Goal: Use online tool/utility

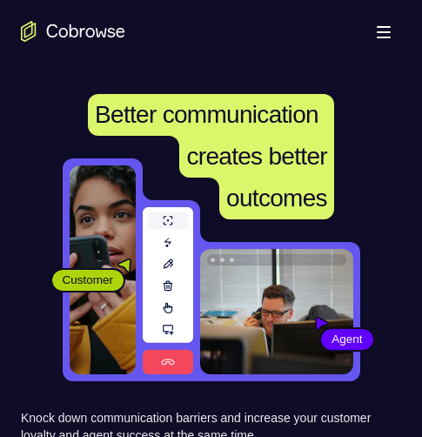
scroll to position [261, 0]
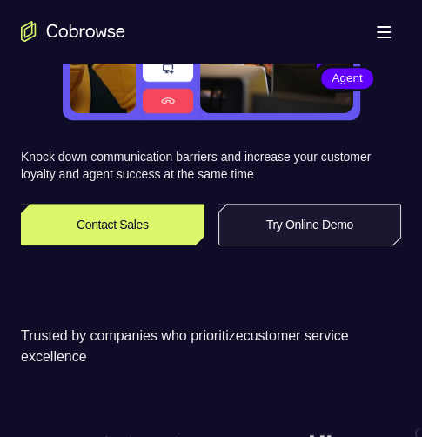
click at [296, 219] on link "Try Online Demo" at bounding box center [309, 224] width 183 height 42
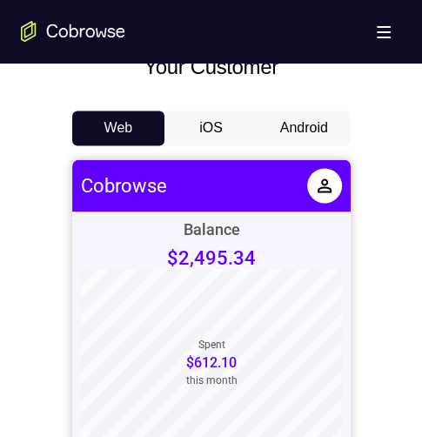
scroll to position [783, 0]
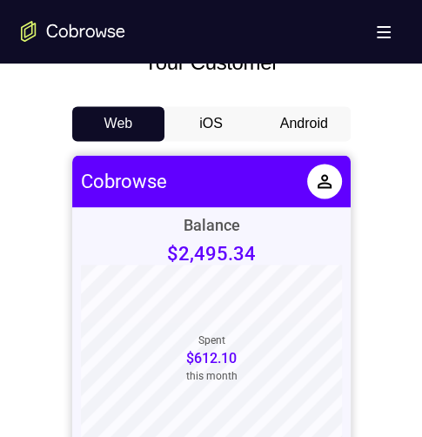
click at [299, 119] on button "Android" at bounding box center [303, 123] width 93 height 35
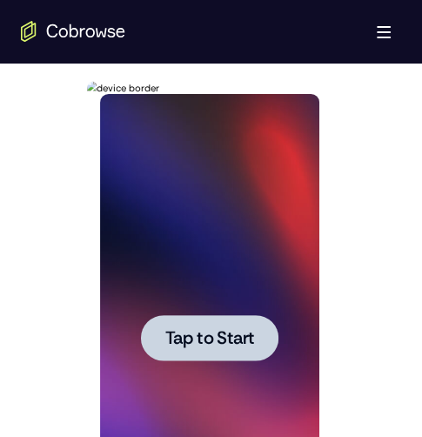
scroll to position [0, 0]
click at [174, 329] on span "Tap to Start" at bounding box center [209, 337] width 89 height 17
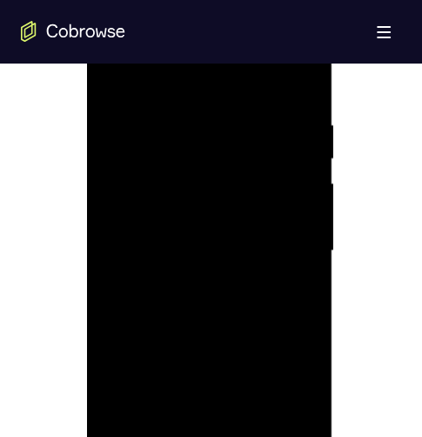
scroll to position [1043, 0]
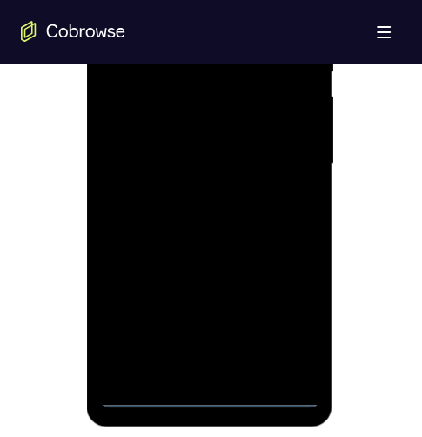
click at [212, 395] on div at bounding box center [209, 163] width 219 height 487
click at [292, 321] on div at bounding box center [209, 163] width 219 height 487
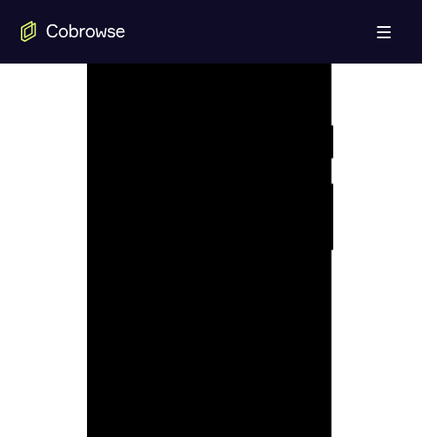
click at [157, 88] on div at bounding box center [209, 250] width 219 height 487
click at [277, 245] on div at bounding box center [209, 250] width 219 height 487
click at [224, 278] on div at bounding box center [209, 250] width 219 height 487
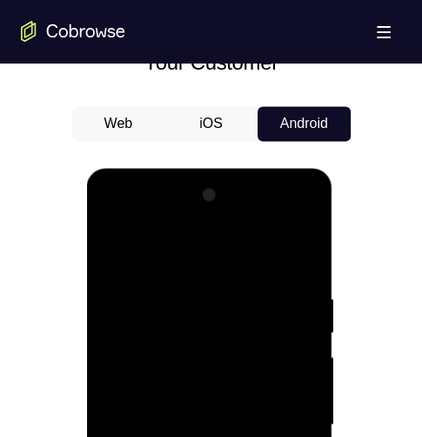
click at [147, 436] on div at bounding box center [209, 424] width 219 height 487
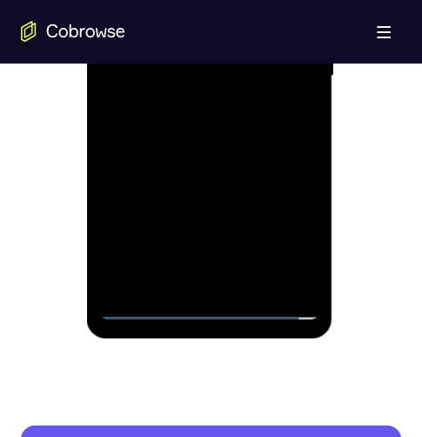
scroll to position [957, 0]
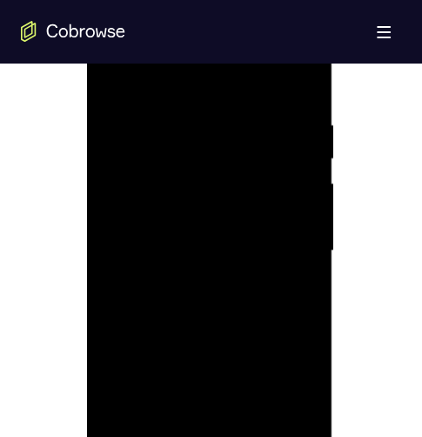
click at [185, 281] on div at bounding box center [209, 250] width 219 height 487
click at [193, 227] on div at bounding box center [209, 250] width 219 height 487
click at [179, 209] on div at bounding box center [209, 250] width 219 height 487
click at [299, 217] on div at bounding box center [209, 250] width 219 height 487
click at [146, 218] on div at bounding box center [209, 250] width 219 height 487
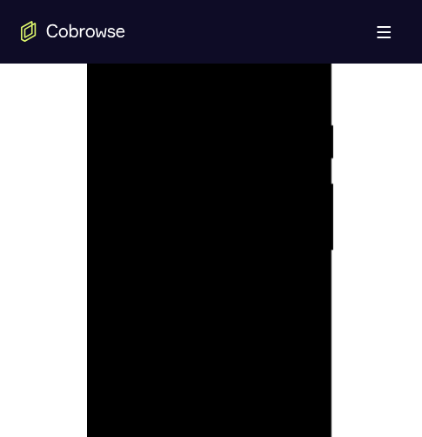
click at [196, 251] on div at bounding box center [209, 250] width 219 height 487
click at [233, 290] on div at bounding box center [209, 250] width 219 height 487
click at [187, 279] on div at bounding box center [209, 250] width 219 height 487
click at [202, 247] on div at bounding box center [209, 250] width 219 height 487
click at [196, 300] on div at bounding box center [209, 250] width 219 height 487
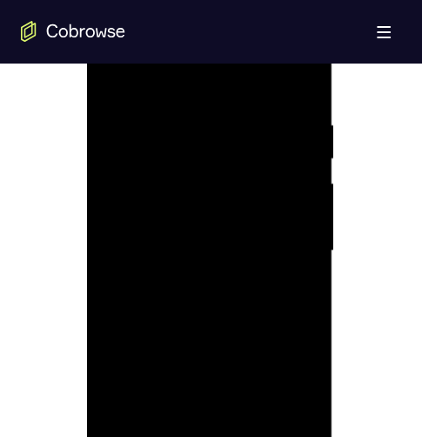
click at [145, 277] on div at bounding box center [209, 250] width 219 height 487
click at [239, 257] on div at bounding box center [209, 250] width 219 height 487
click at [202, 297] on div at bounding box center [209, 250] width 219 height 487
click at [151, 277] on div at bounding box center [209, 250] width 219 height 487
click at [177, 220] on div at bounding box center [209, 250] width 219 height 487
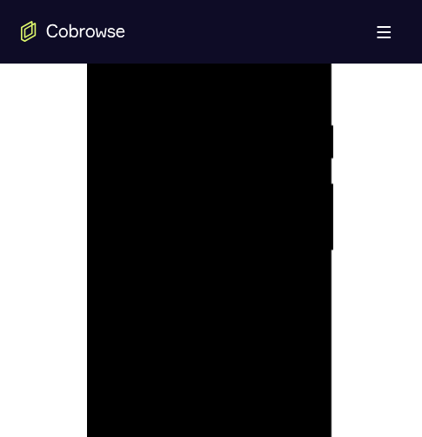
click at [212, 248] on div at bounding box center [209, 250] width 219 height 487
click at [190, 289] on div at bounding box center [209, 250] width 219 height 487
click at [191, 280] on div at bounding box center [209, 250] width 219 height 487
click at [140, 217] on div at bounding box center [209, 250] width 219 height 487
click at [146, 224] on div at bounding box center [209, 250] width 219 height 487
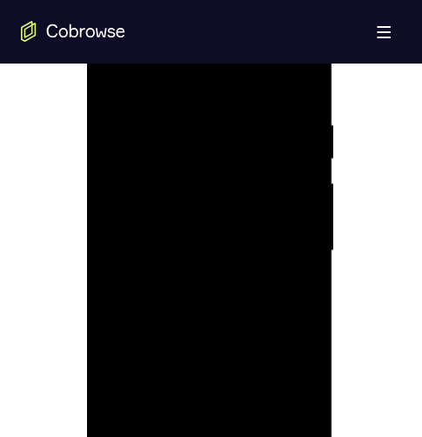
click at [182, 247] on div at bounding box center [209, 250] width 219 height 487
click at [199, 297] on div at bounding box center [209, 250] width 219 height 487
click at [193, 279] on div at bounding box center [209, 250] width 219 height 487
click at [207, 250] on div at bounding box center [209, 250] width 219 height 487
click at [213, 298] on div at bounding box center [209, 250] width 219 height 487
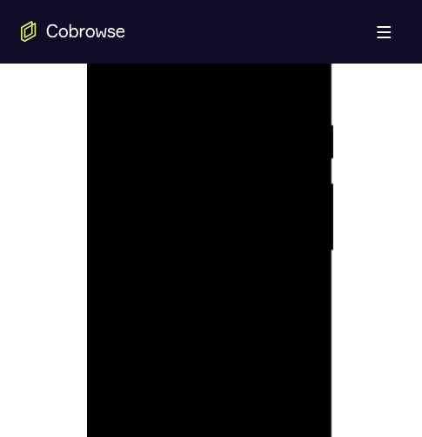
click at [190, 276] on div at bounding box center [209, 250] width 219 height 487
click at [203, 250] on div at bounding box center [209, 250] width 219 height 487
click at [190, 297] on div at bounding box center [209, 250] width 219 height 487
click at [189, 277] on div at bounding box center [209, 250] width 219 height 487
click at [150, 221] on div at bounding box center [209, 250] width 219 height 487
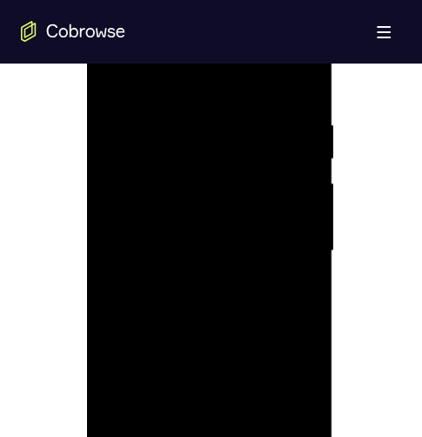
click at [113, 219] on div at bounding box center [209, 250] width 219 height 487
click at [150, 246] on div at bounding box center [209, 250] width 219 height 487
click at [192, 301] on div at bounding box center [209, 250] width 219 height 487
click at [199, 280] on div at bounding box center [209, 250] width 219 height 487
click at [203, 183] on div at bounding box center [209, 250] width 219 height 487
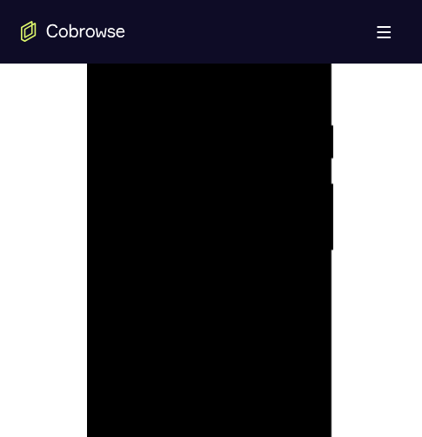
click at [161, 213] on div at bounding box center [209, 250] width 219 height 487
drag, startPoint x: 297, startPoint y: 206, endPoint x: 294, endPoint y: 217, distance: 11.0
click at [296, 210] on div at bounding box center [209, 250] width 219 height 487
click at [302, 215] on div at bounding box center [209, 250] width 219 height 487
click at [292, 215] on div at bounding box center [209, 250] width 219 height 487
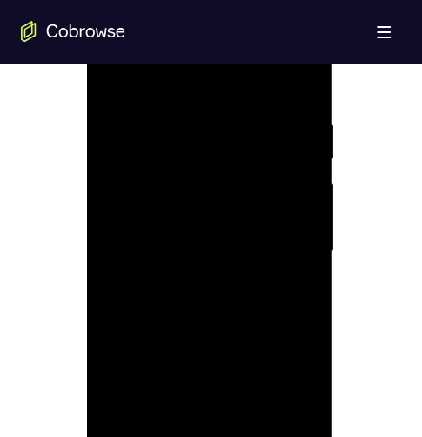
drag, startPoint x: 292, startPoint y: 215, endPoint x: 422, endPoint y: 172, distance: 136.4
click at [292, 215] on div at bounding box center [209, 250] width 219 height 487
click at [295, 248] on div at bounding box center [209, 250] width 219 height 487
click at [223, 355] on div at bounding box center [209, 250] width 219 height 487
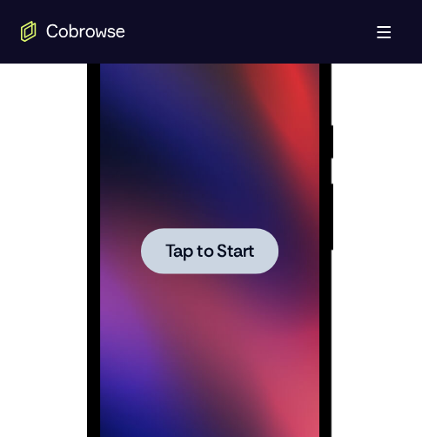
click at [223, 255] on span "Tap to Start" at bounding box center [209, 250] width 89 height 17
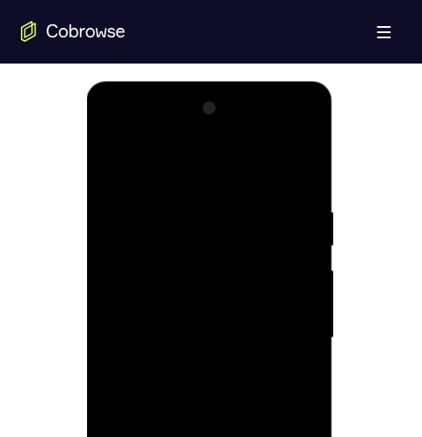
scroll to position [1043, 0]
